Goal: Transaction & Acquisition: Purchase product/service

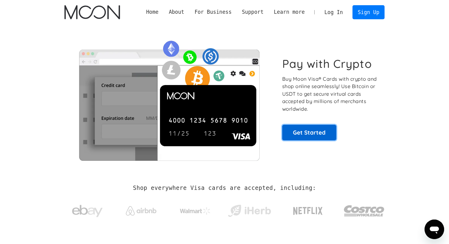
click at [306, 132] on link "Get Started" at bounding box center [309, 132] width 54 height 15
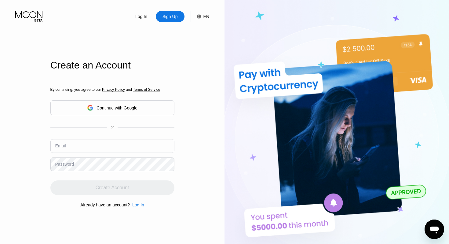
click at [114, 109] on div "Continue with Google" at bounding box center [117, 107] width 41 height 5
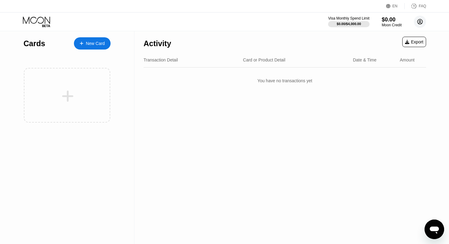
click at [420, 24] on circle at bounding box center [420, 22] width 12 height 12
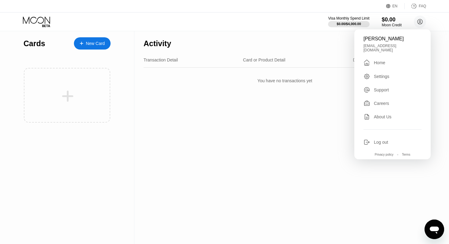
click at [384, 74] on div "Settings" at bounding box center [382, 76] width 16 height 5
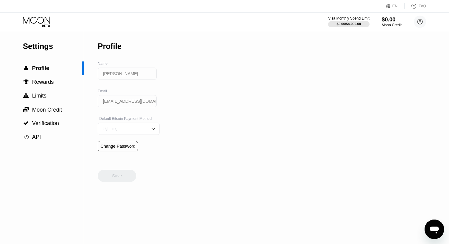
click at [150, 131] on img at bounding box center [153, 129] width 6 height 6
click at [178, 128] on div "Settings  Profile  Rewards  Limits  Moon Credit  Verification  API Profil…" at bounding box center [224, 137] width 449 height 213
click at [58, 112] on span "Moon Credit" at bounding box center [47, 110] width 30 height 6
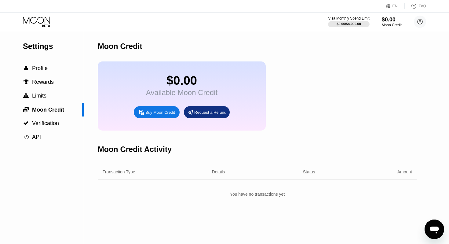
drag, startPoint x: 247, startPoint y: 114, endPoint x: 114, endPoint y: 112, distance: 133.3
click at [114, 112] on div "$0.00 Available Moon Credit Buy Moon Credit Request a Refund" at bounding box center [182, 95] width 168 height 69
click at [151, 114] on div "Buy Moon Credit" at bounding box center [161, 112] width 30 height 5
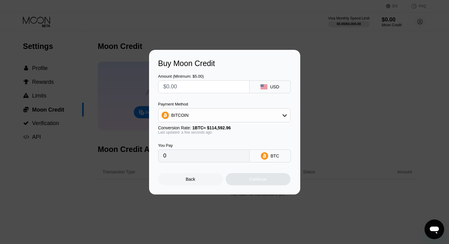
click at [217, 116] on div "BITCOIN" at bounding box center [225, 115] width 132 height 12
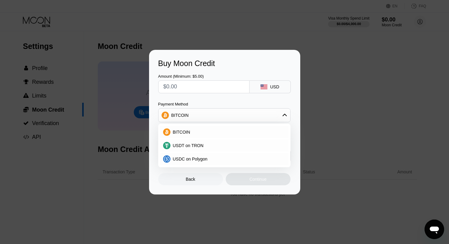
click at [227, 104] on div "Payment Method" at bounding box center [224, 104] width 132 height 5
click at [205, 36] on div at bounding box center [224, 122] width 449 height 244
click at [190, 179] on div "Back" at bounding box center [190, 179] width 9 height 5
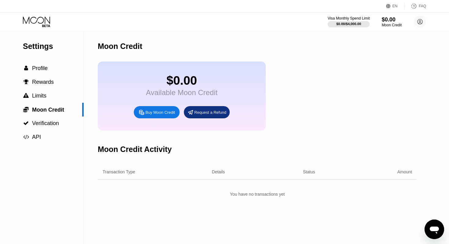
click at [349, 24] on div "$0.00 / $4,000.00" at bounding box center [349, 24] width 25 height 4
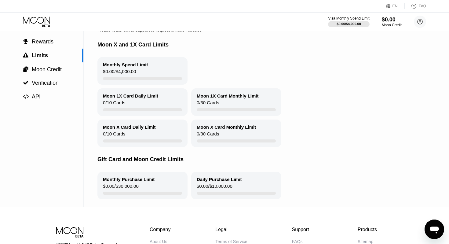
scroll to position [0, 0]
